Goal: Information Seeking & Learning: Check status

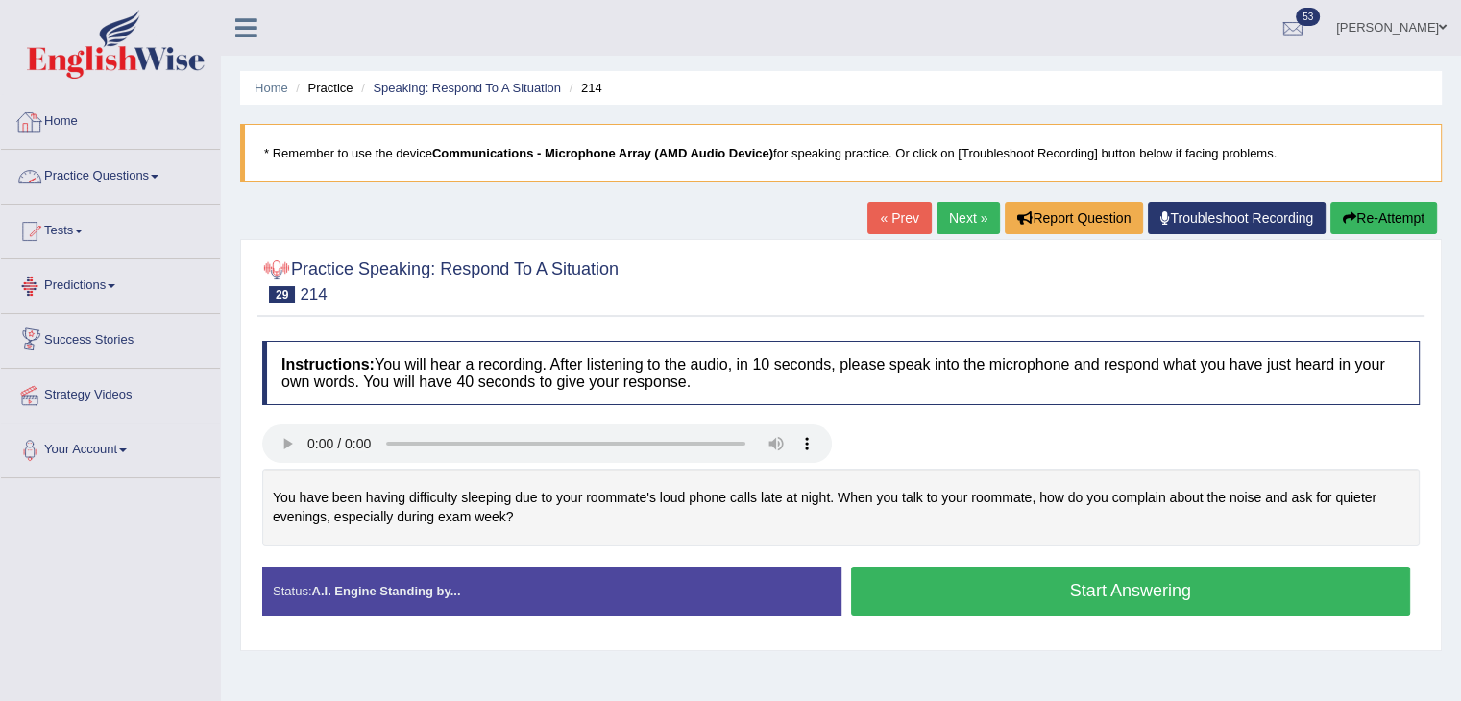
click at [43, 124] on div at bounding box center [29, 122] width 29 height 29
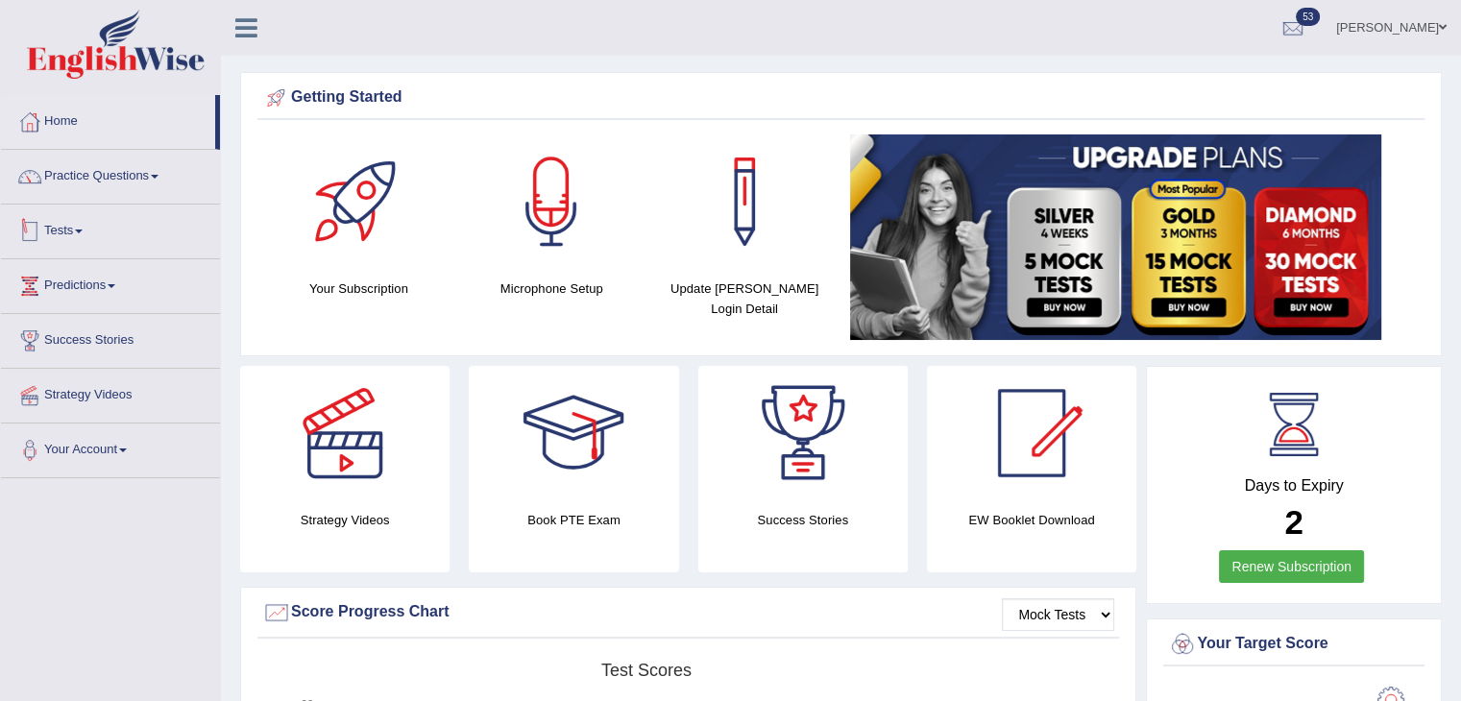
click at [42, 220] on div at bounding box center [29, 231] width 29 height 29
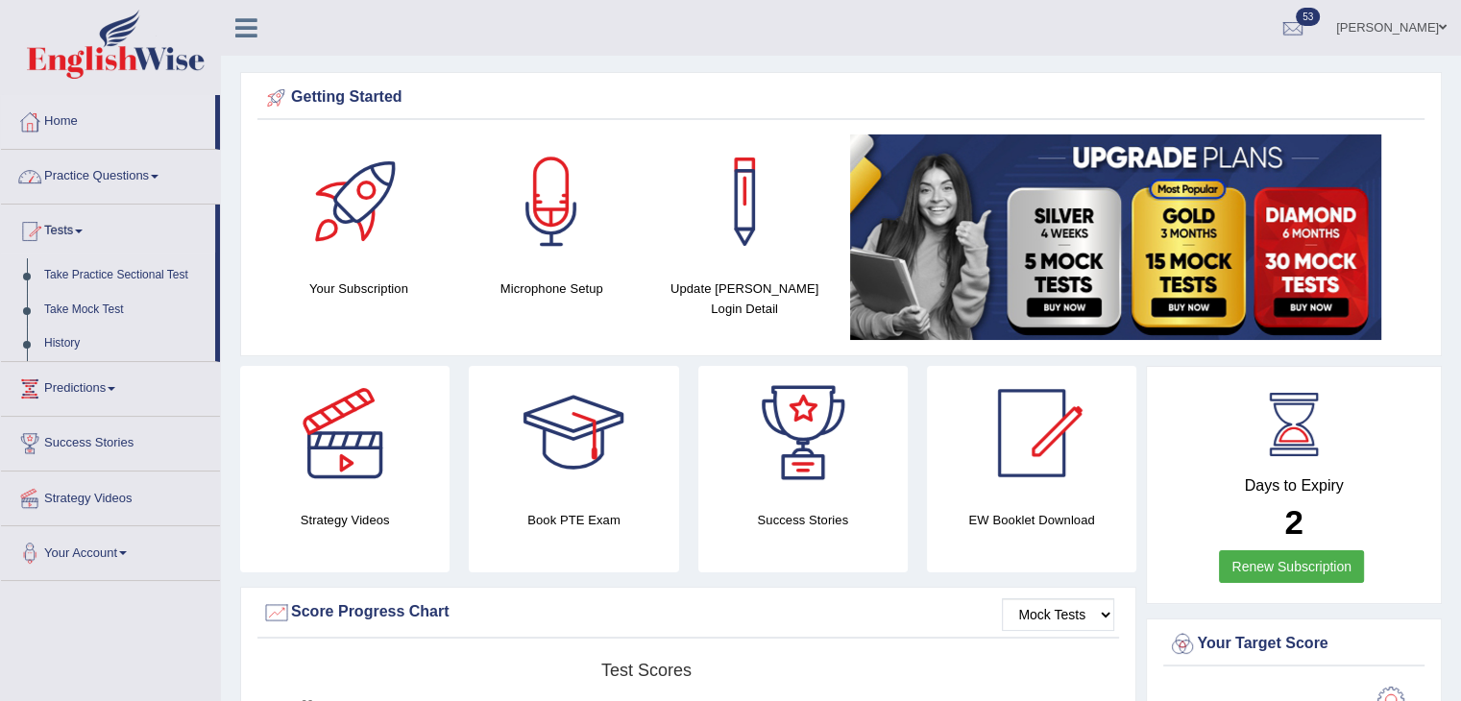
click at [99, 170] on link "Practice Questions" at bounding box center [110, 174] width 219 height 48
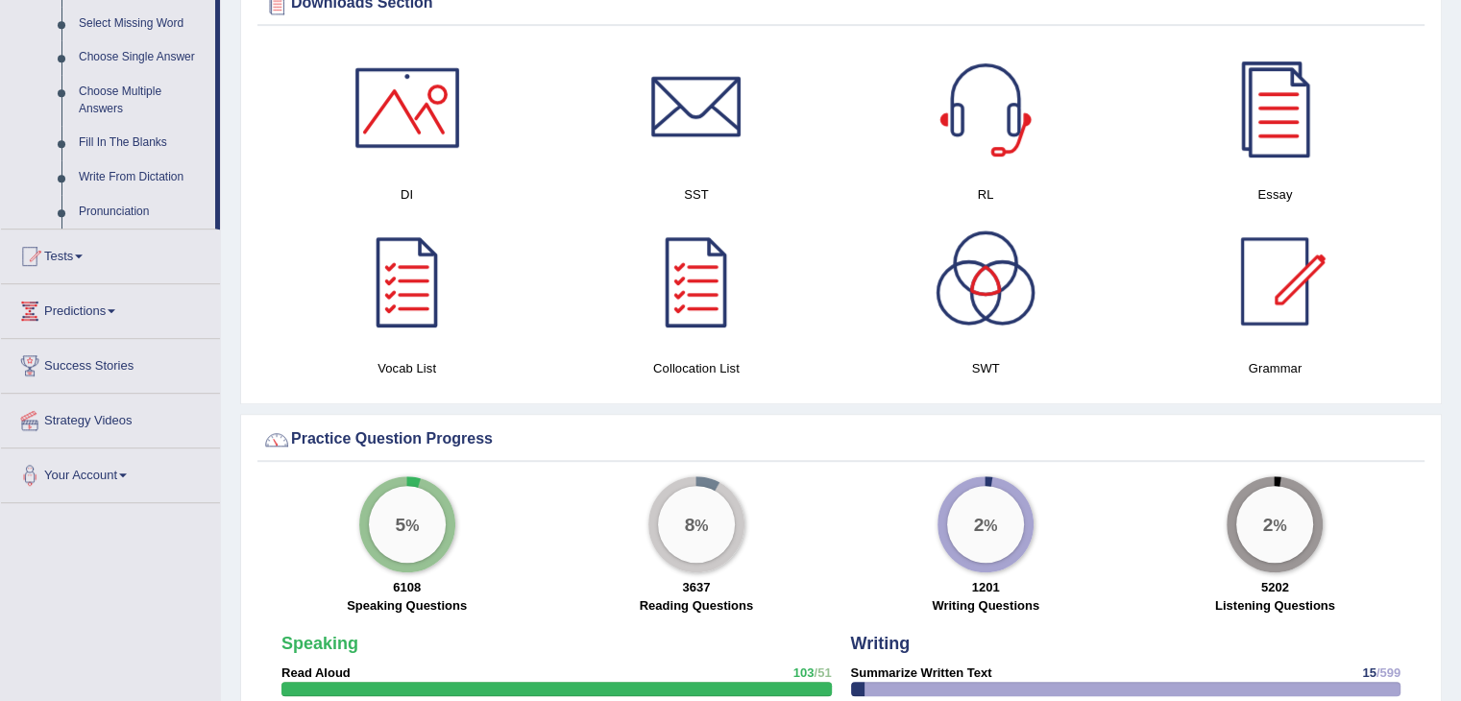
scroll to position [1152, 0]
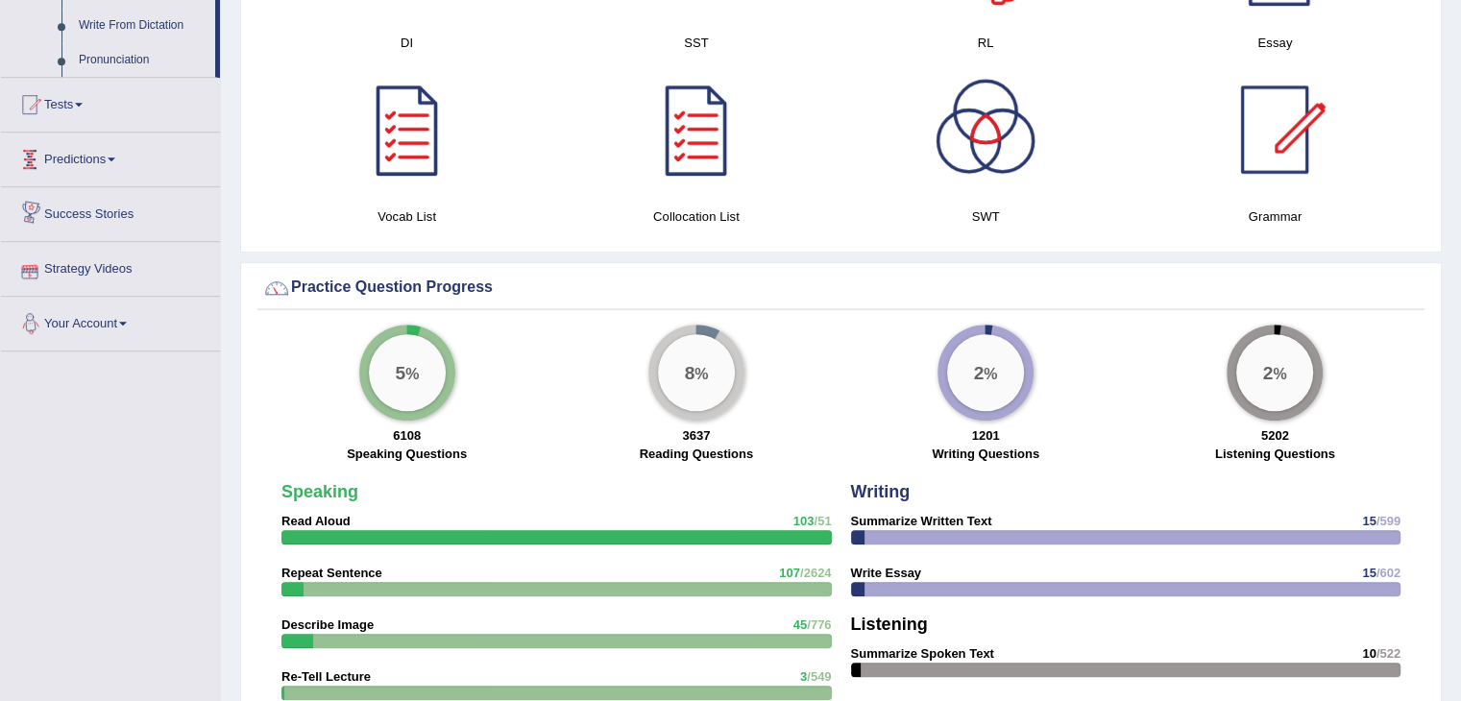
click at [95, 162] on link "Predictions" at bounding box center [110, 157] width 219 height 48
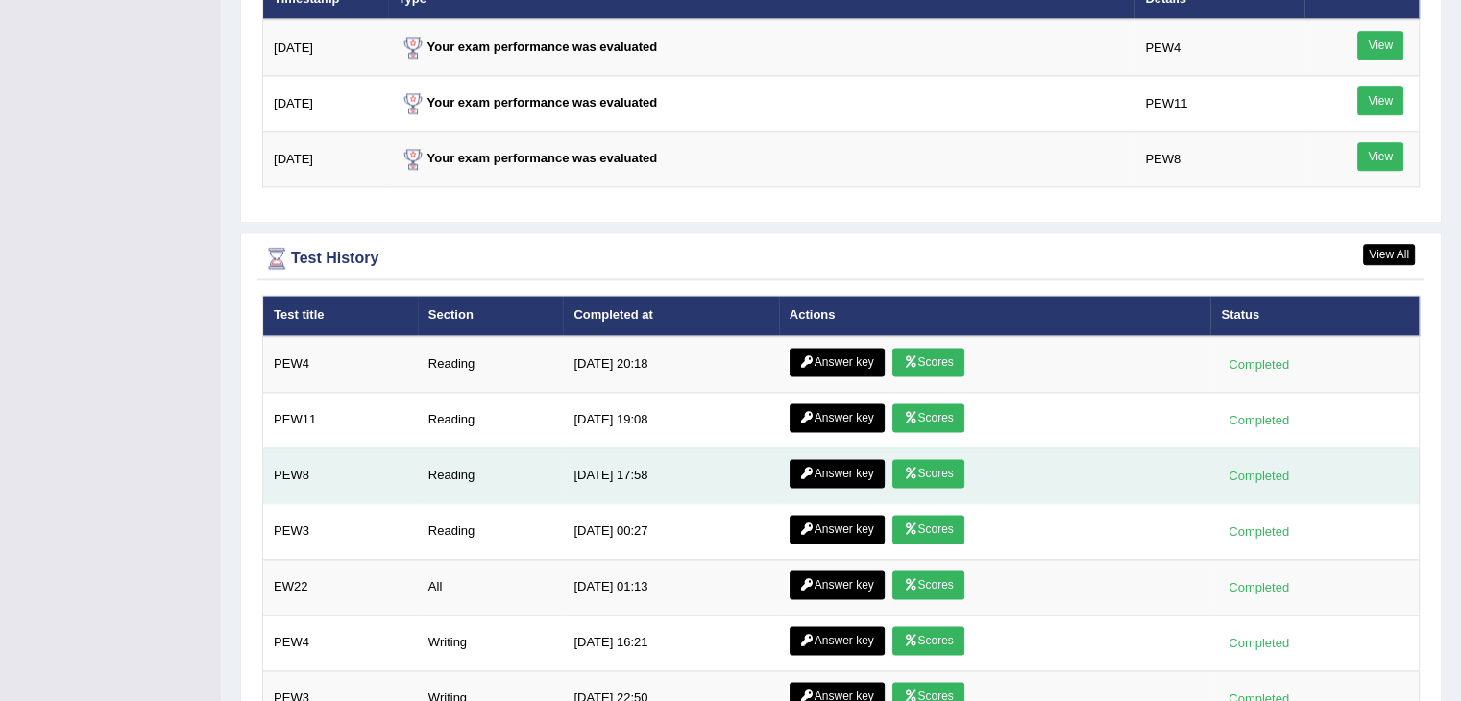
scroll to position [2615, 0]
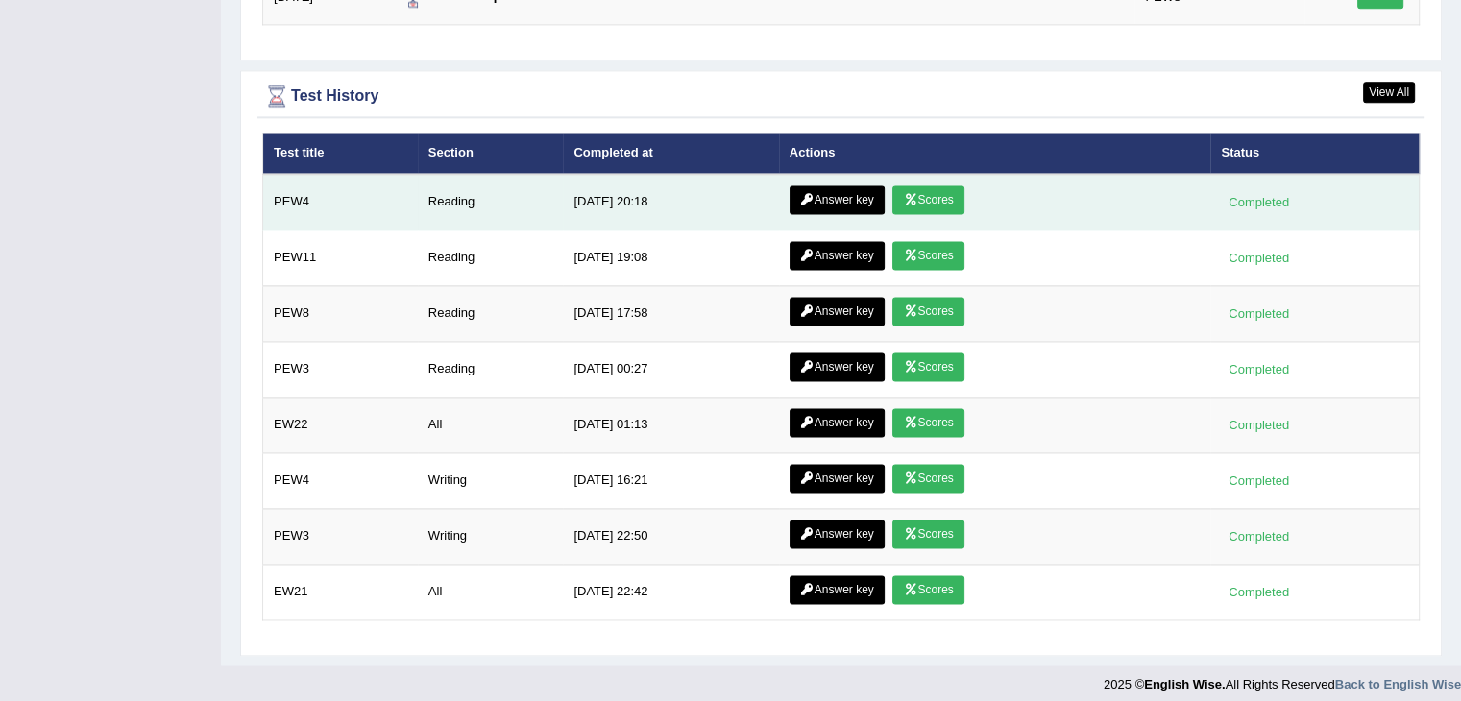
click at [921, 187] on link "Scores" at bounding box center [927, 199] width 71 height 29
